Goal: Book appointment/travel/reservation

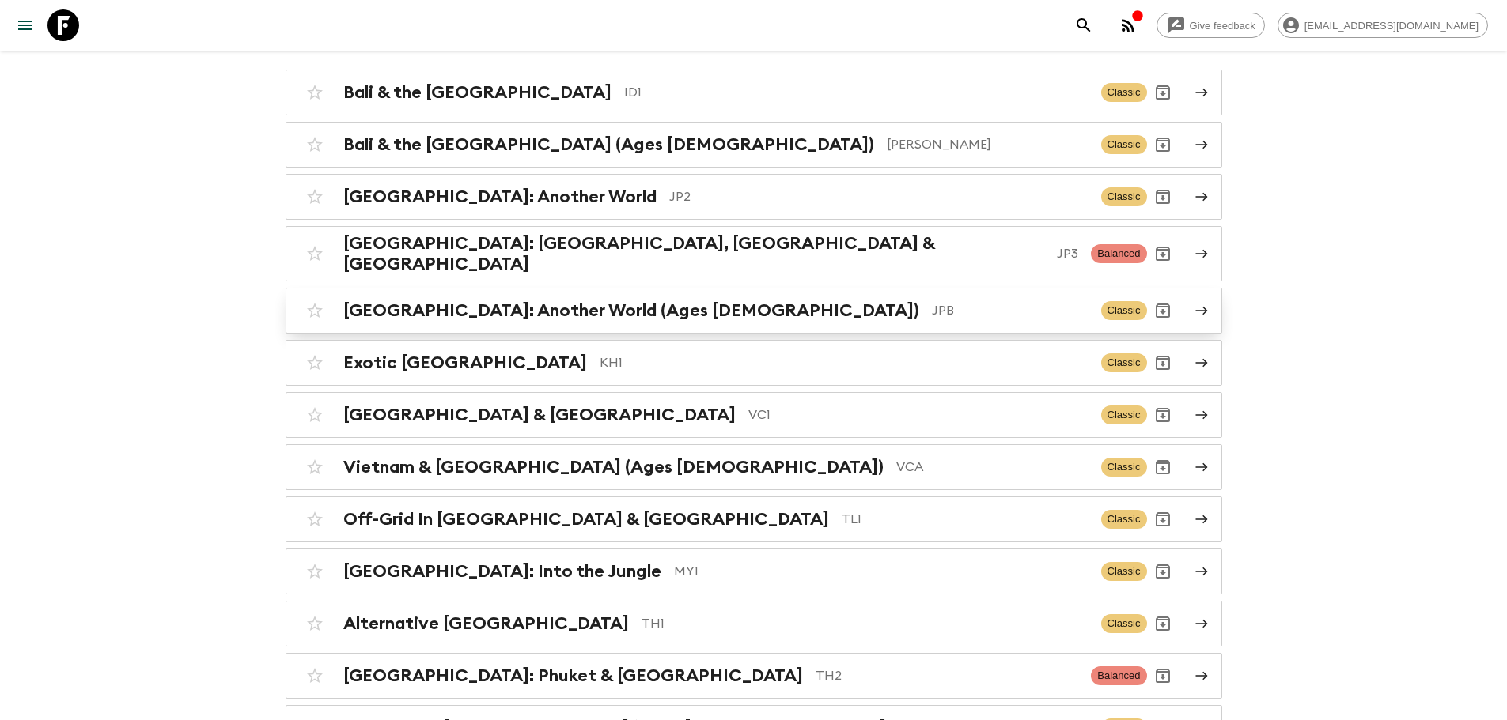
scroll to position [237, 0]
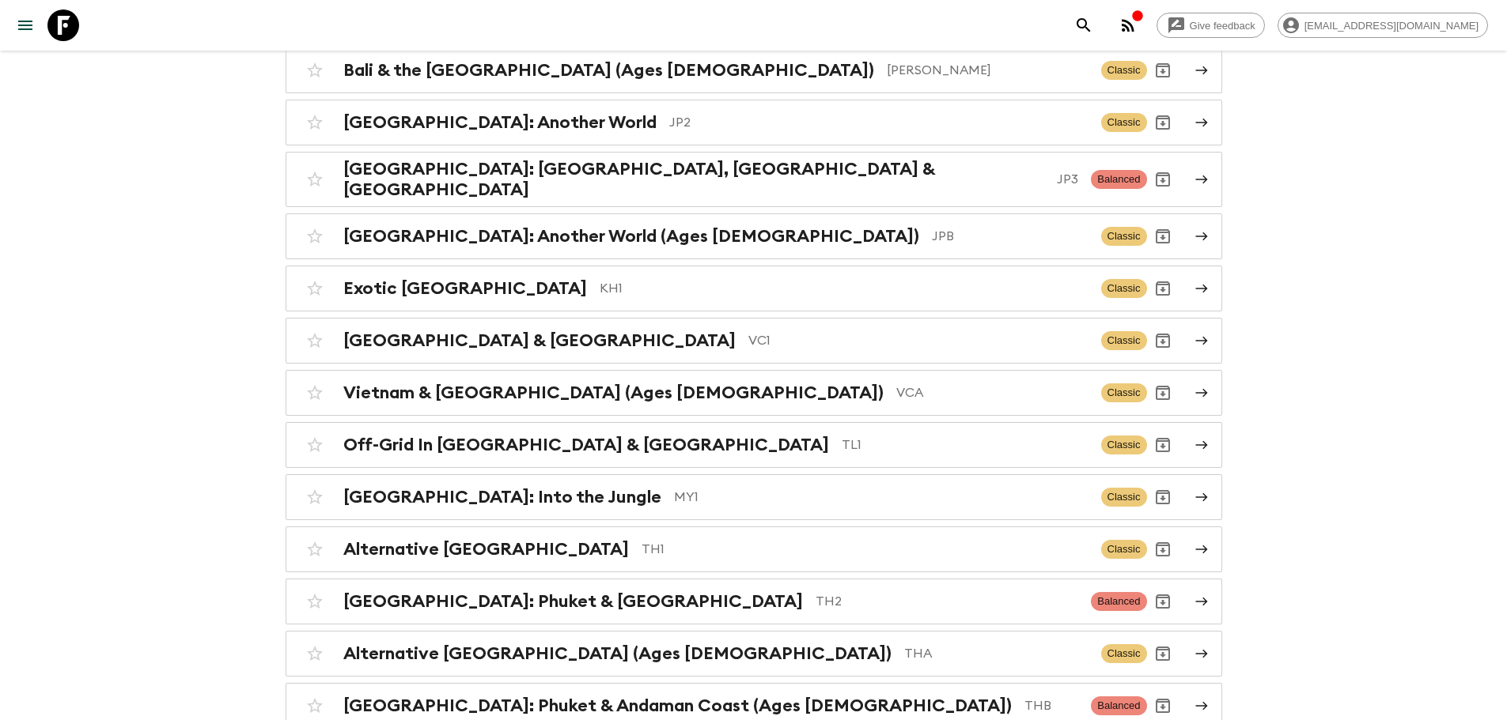
drag, startPoint x: 471, startPoint y: 546, endPoint x: 510, endPoint y: 510, distance: 53.2
click at [471, 546] on h2 "Alternative [GEOGRAPHIC_DATA]" at bounding box center [486, 549] width 286 height 21
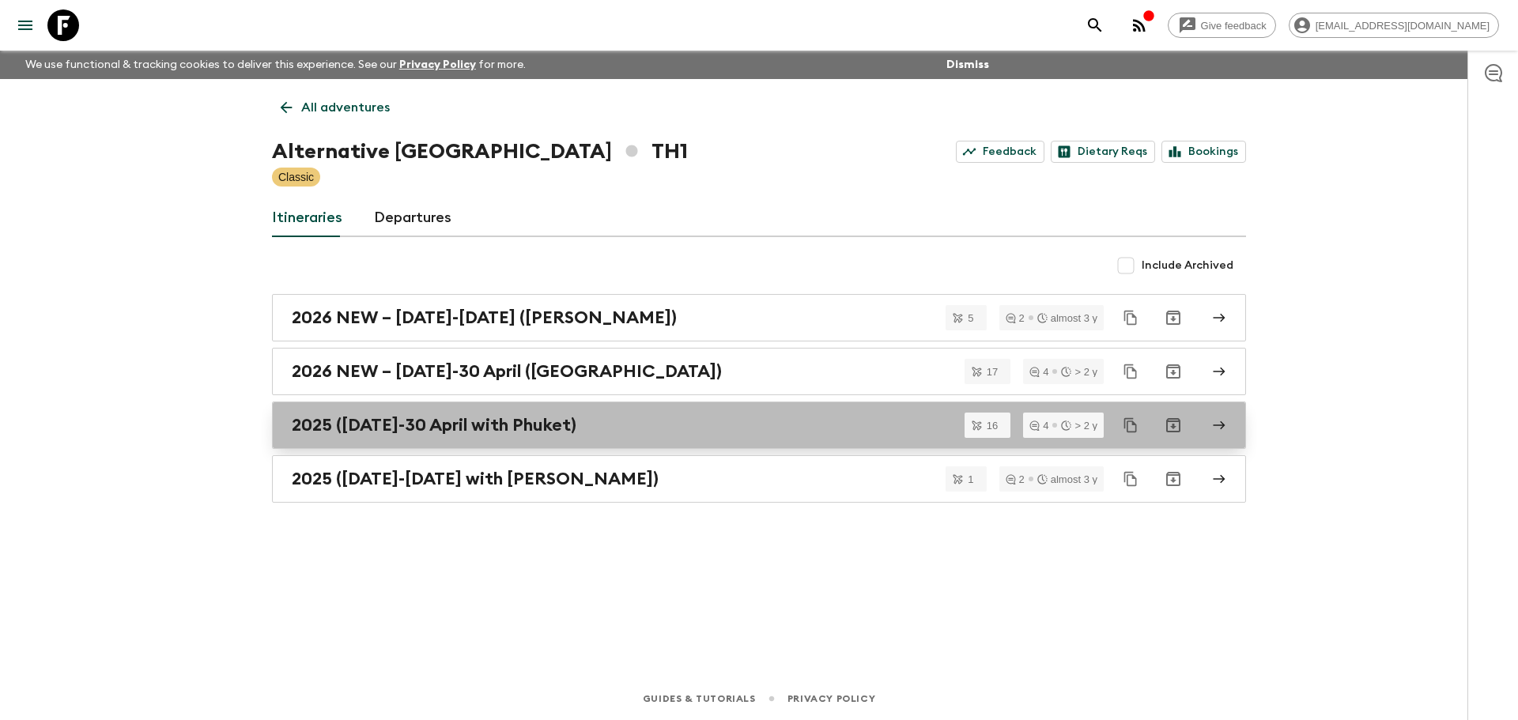
click at [503, 422] on h2 "2025 ([DATE]-30 April with Phuket)" at bounding box center [434, 425] width 285 height 21
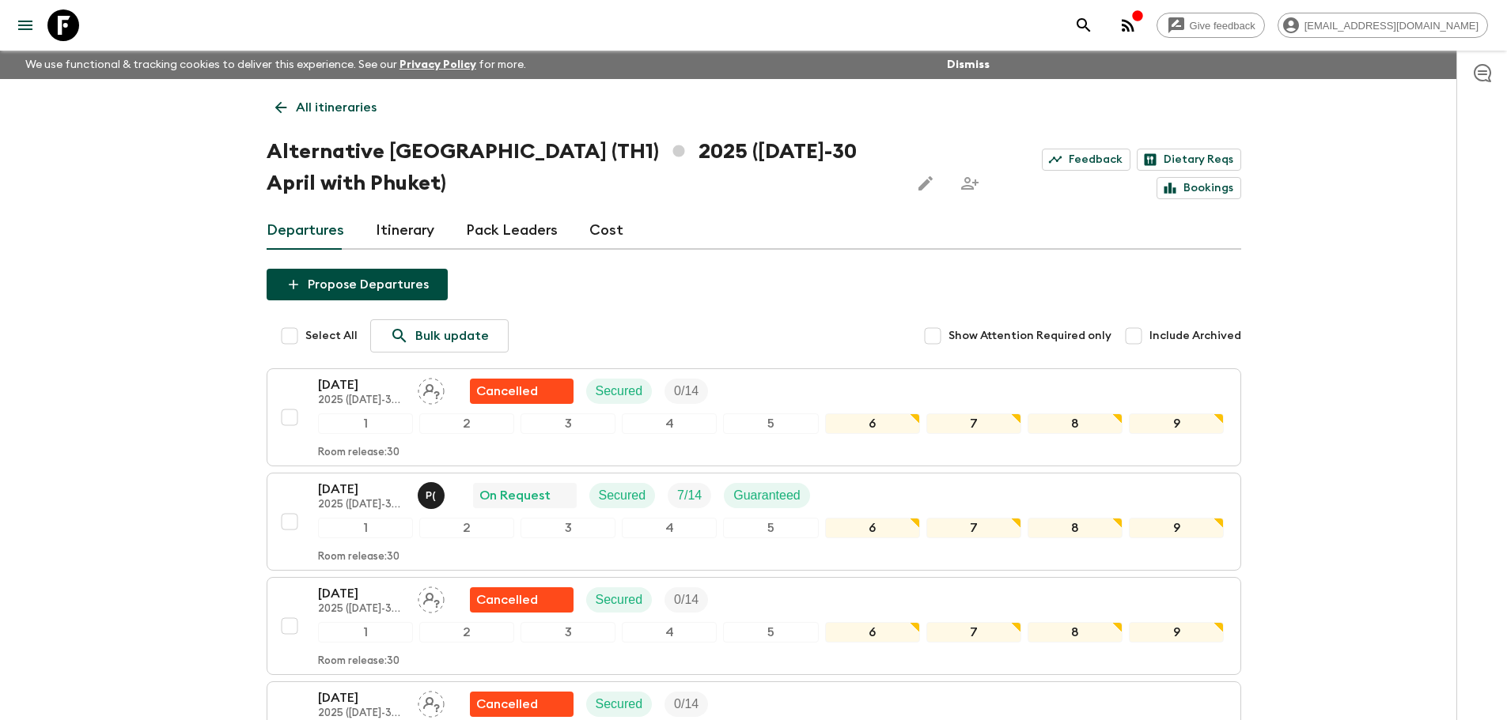
click at [410, 227] on link "Itinerary" at bounding box center [405, 231] width 59 height 38
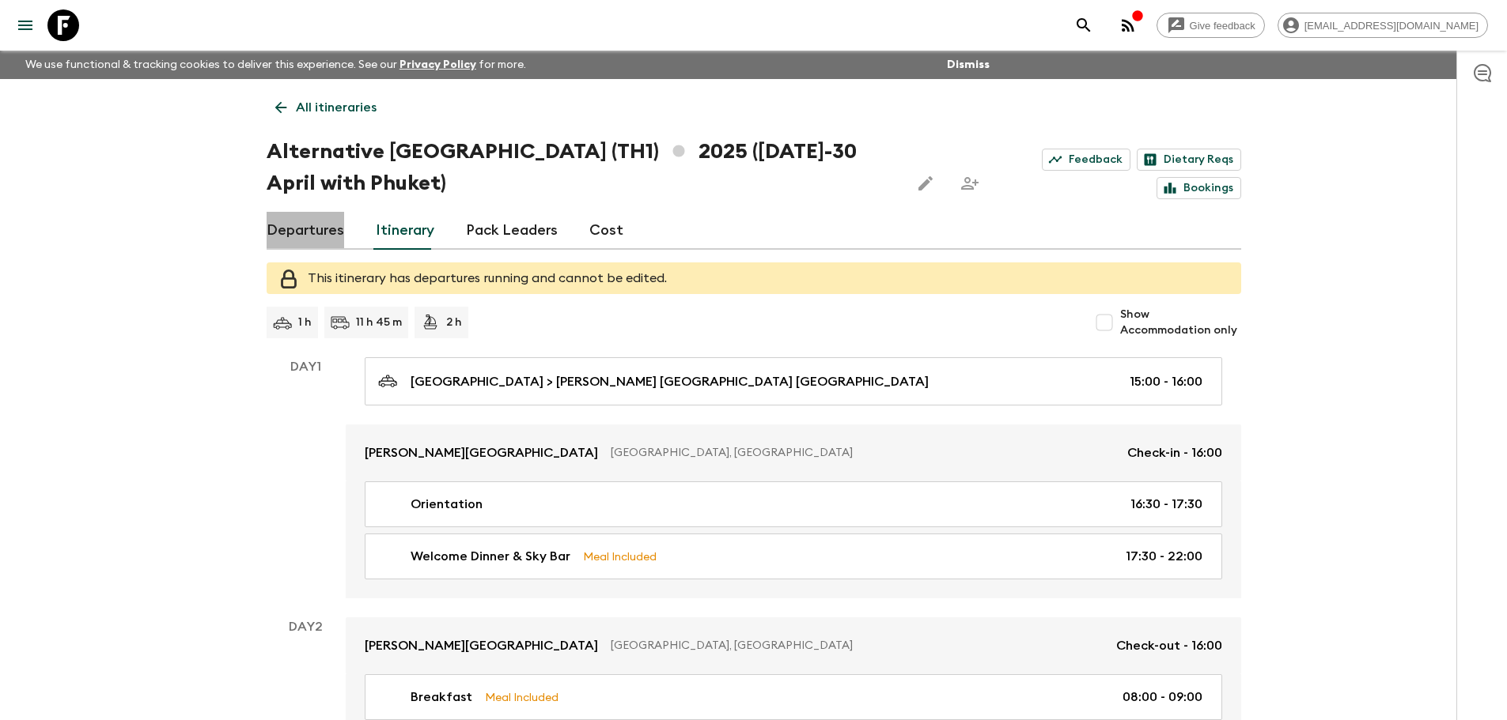
click at [314, 237] on link "Departures" at bounding box center [306, 231] width 78 height 38
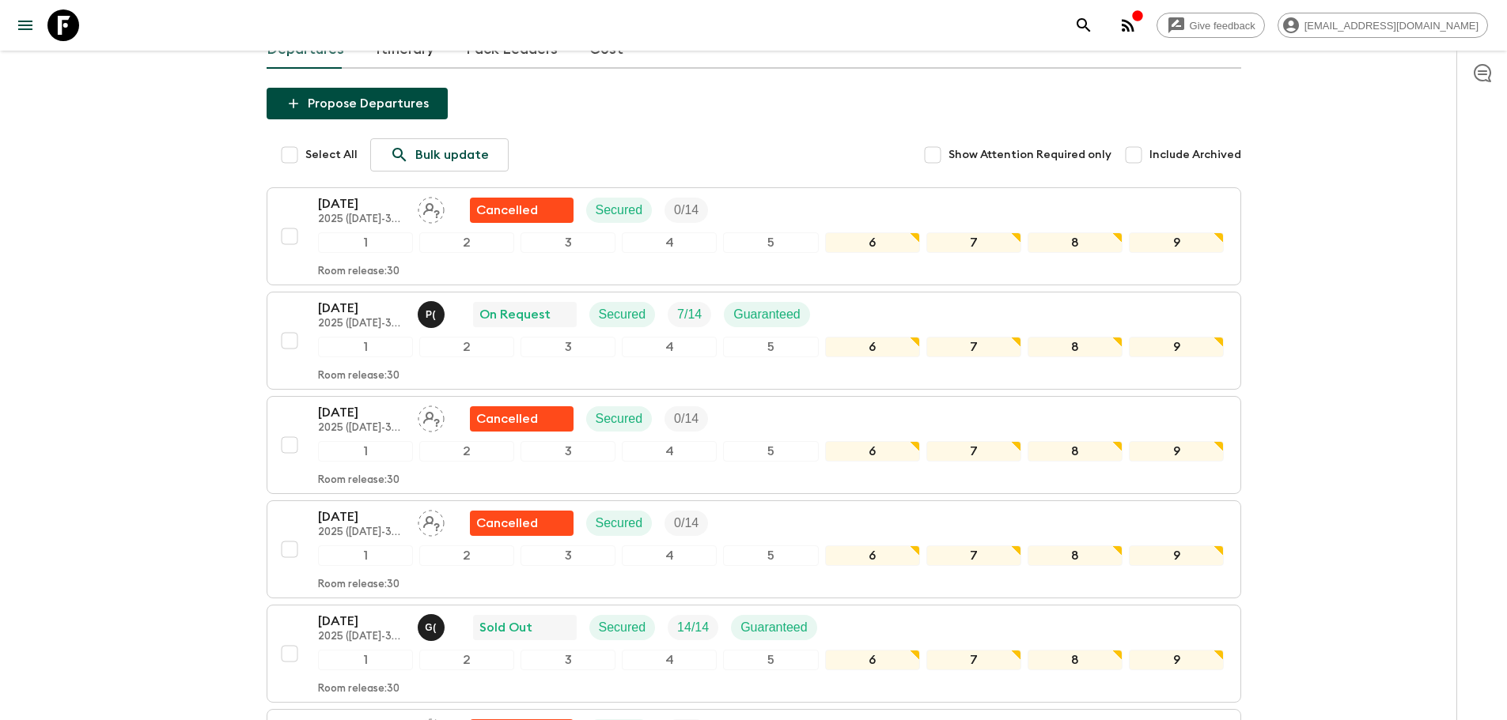
scroll to position [237, 0]
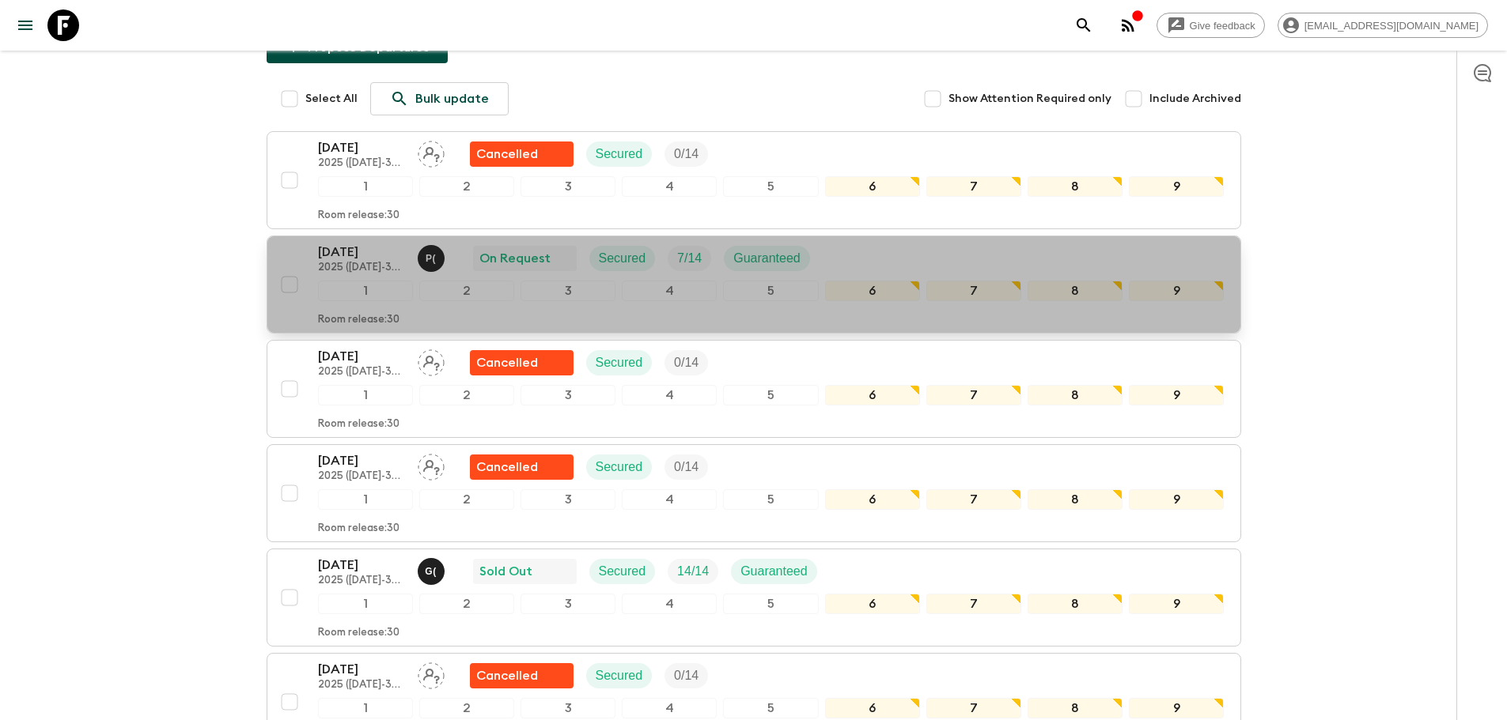
click at [365, 257] on p "[DATE]" at bounding box center [361, 252] width 87 height 19
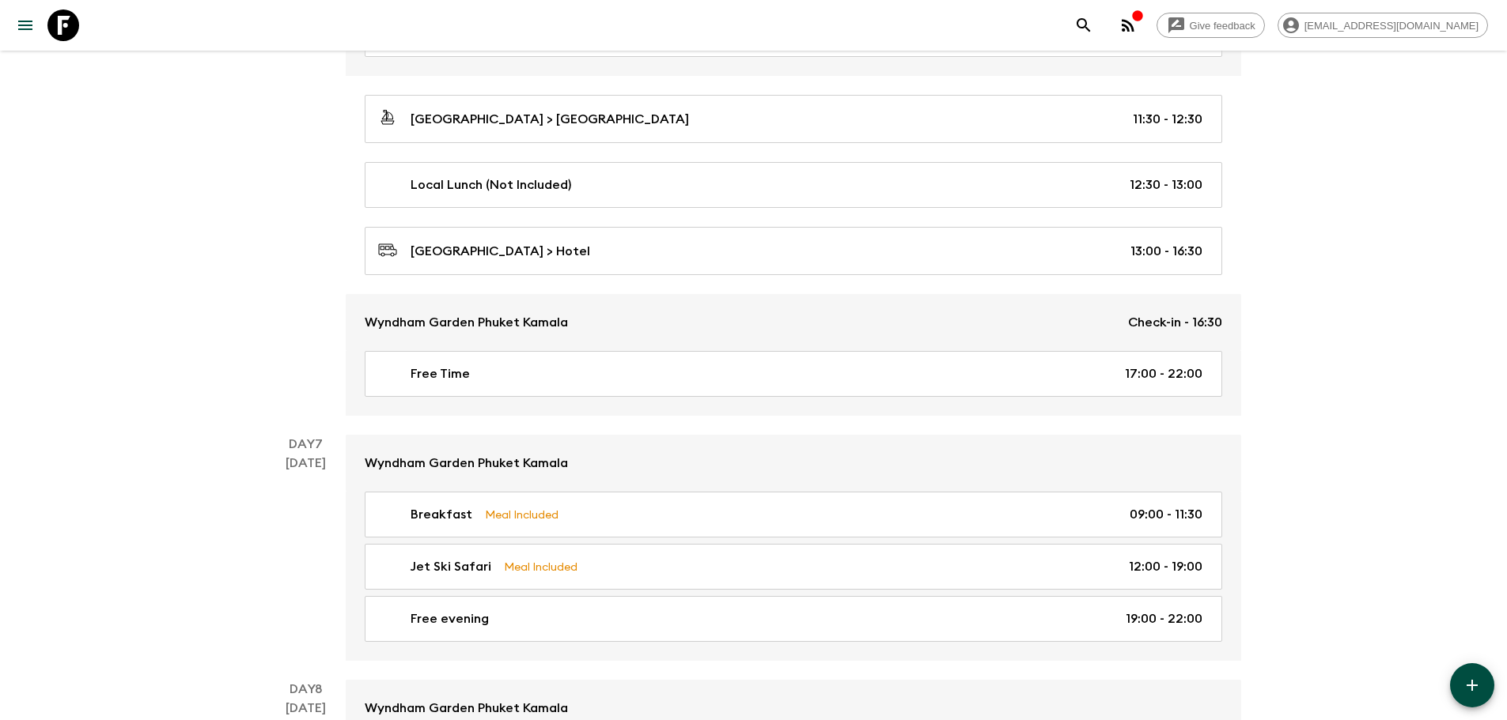
scroll to position [2610, 0]
